Goal: Task Accomplishment & Management: Complete application form

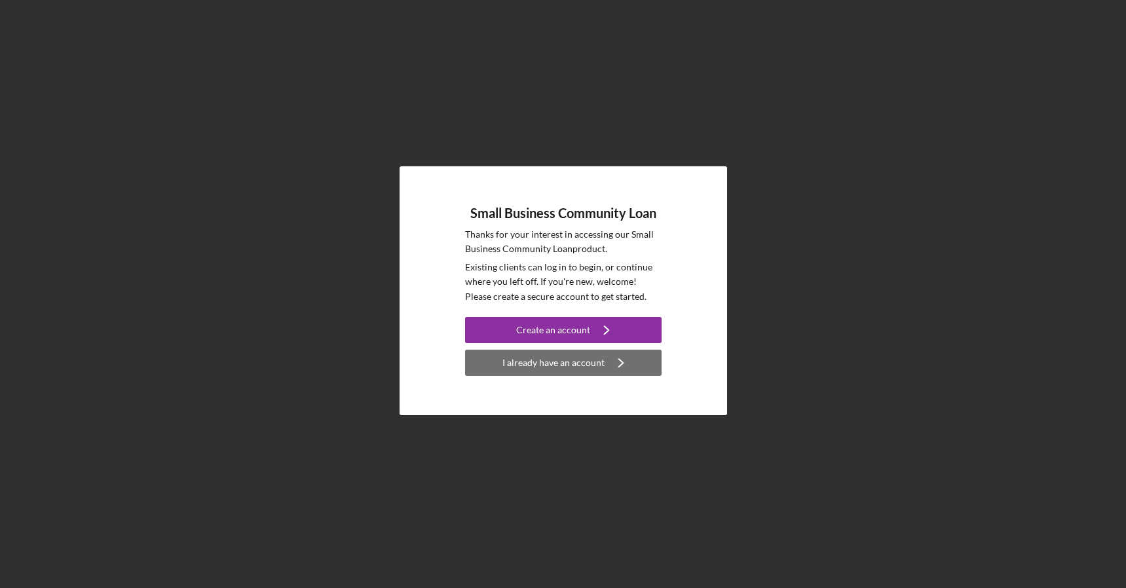
click at [556, 362] on div "I already have an account" at bounding box center [554, 363] width 102 height 26
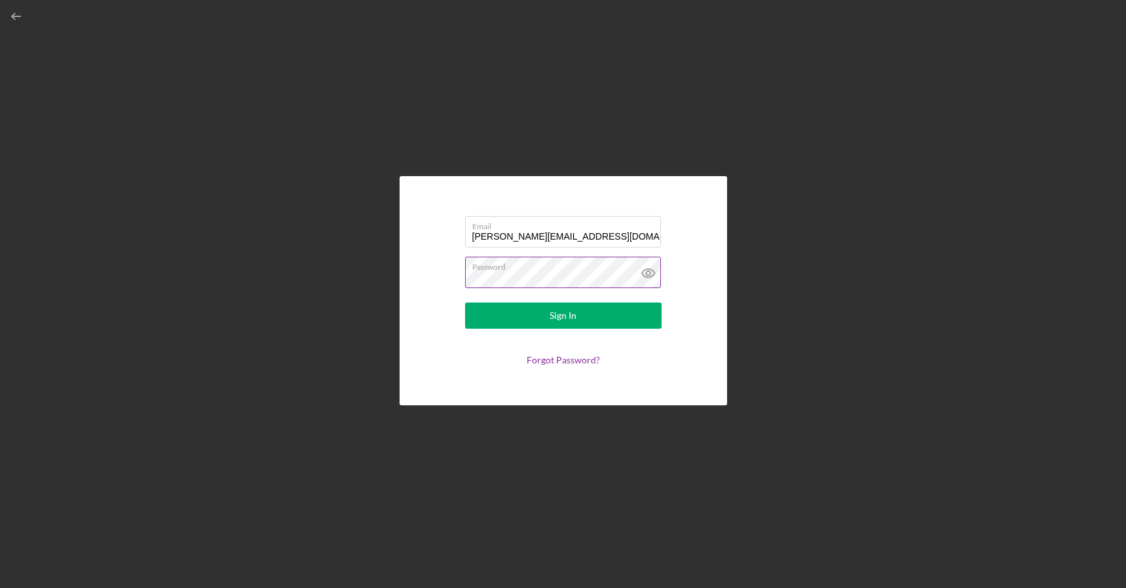
click at [585, 263] on label "Password" at bounding box center [566, 264] width 189 height 14
type input "[EMAIL_ADDRESS][DOMAIN_NAME]"
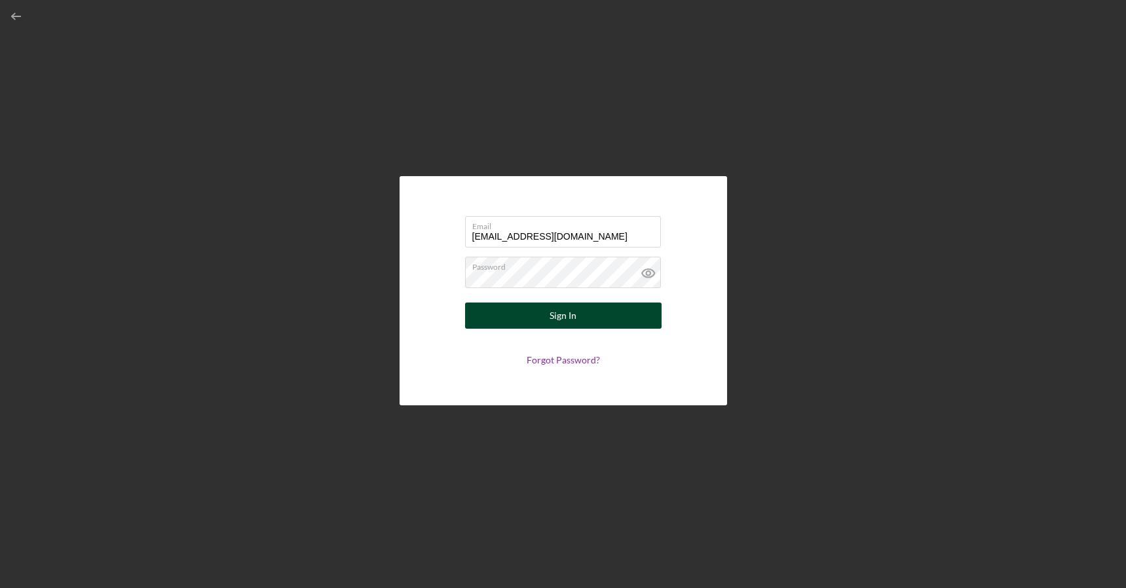
click at [552, 312] on div "Sign In" at bounding box center [563, 316] width 27 height 26
